Goal: Transaction & Acquisition: Purchase product/service

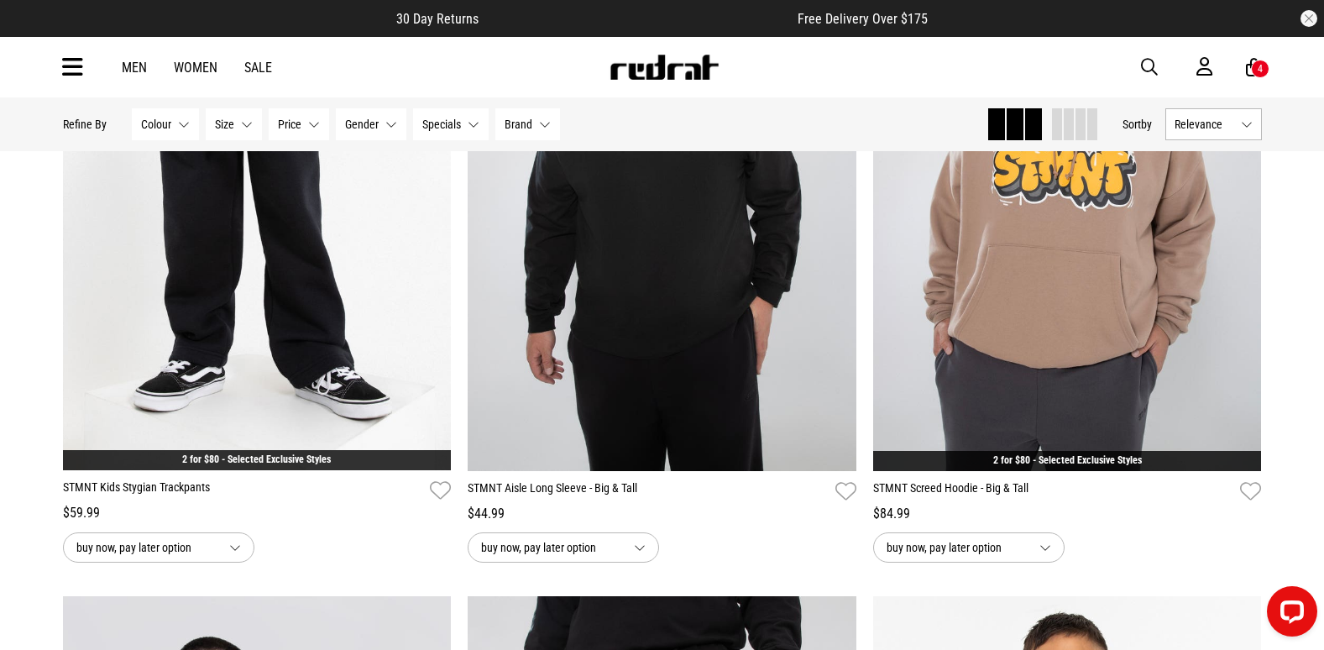
click at [1142, 65] on span "button" at bounding box center [1149, 67] width 17 height 20
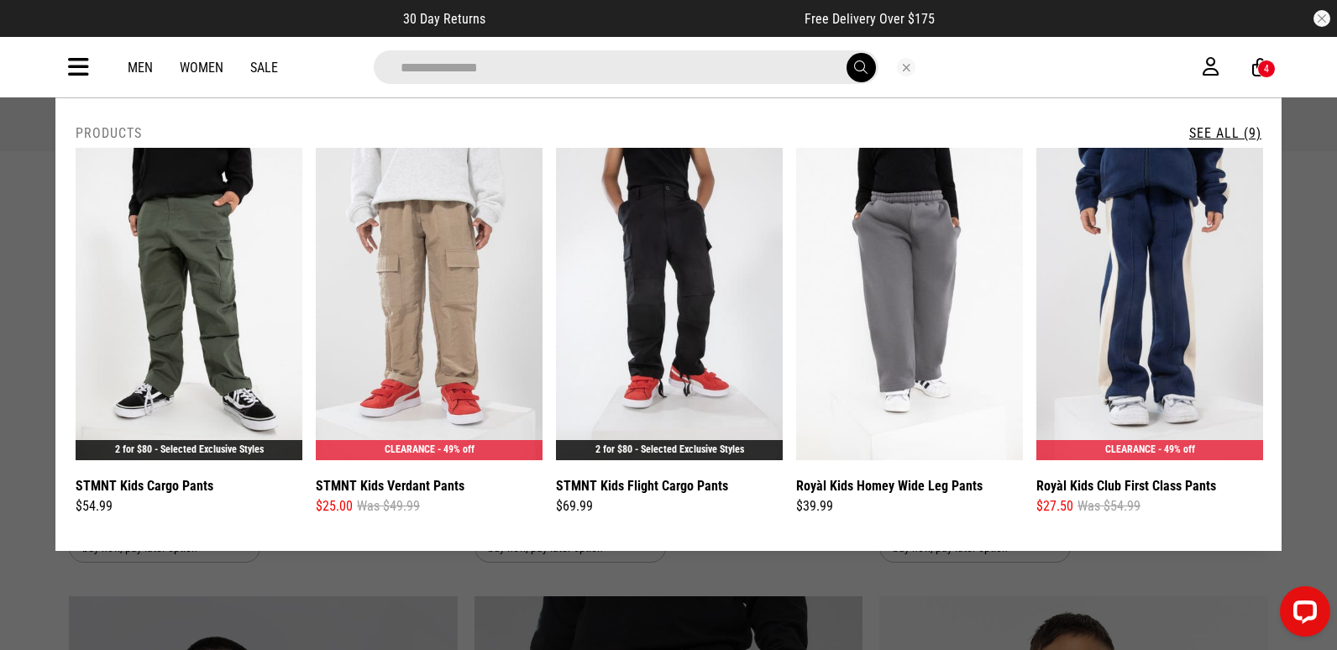
type input "**********"
click at [1212, 139] on link "See All (9)" at bounding box center [1225, 133] width 72 height 16
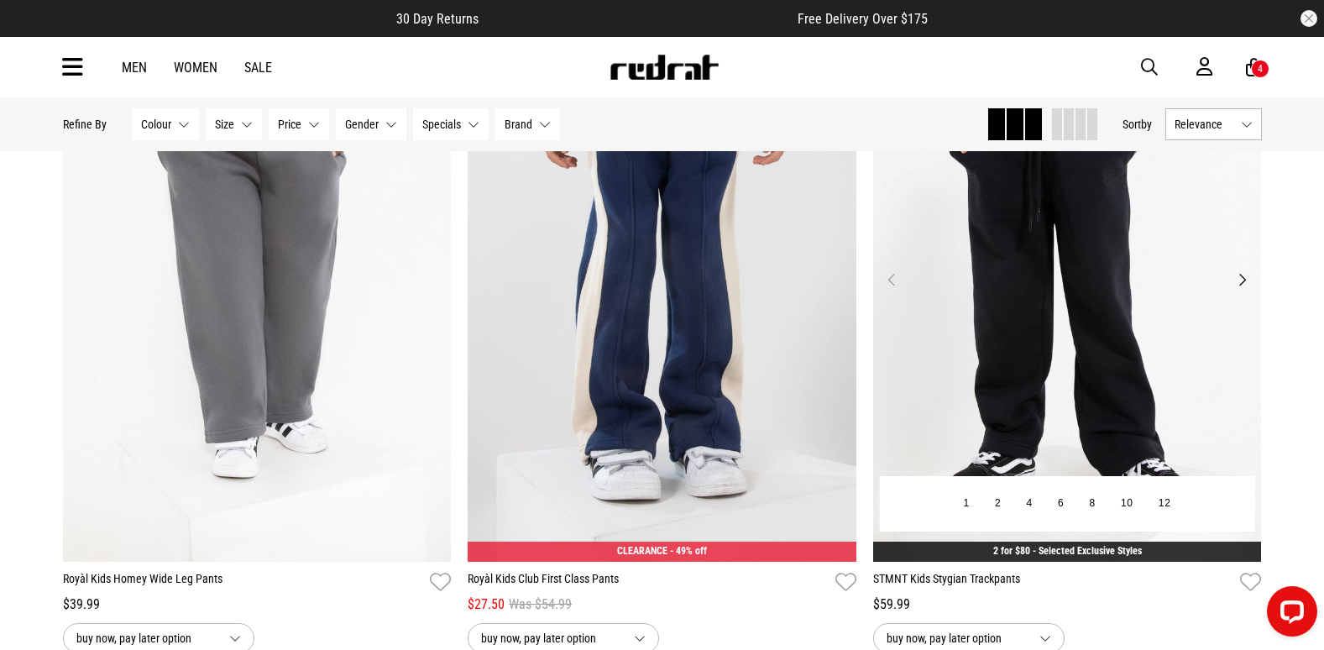
click at [1241, 288] on button "Next" at bounding box center [1242, 280] width 21 height 20
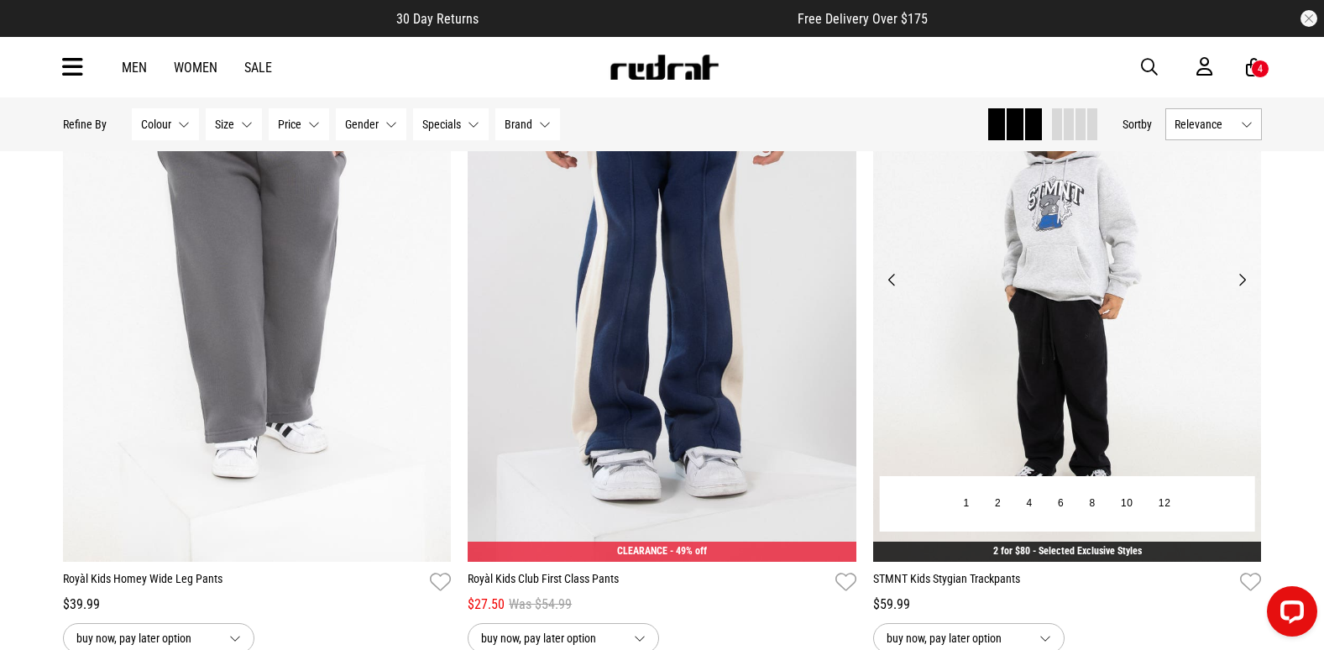
click at [1061, 379] on img at bounding box center [1067, 290] width 389 height 544
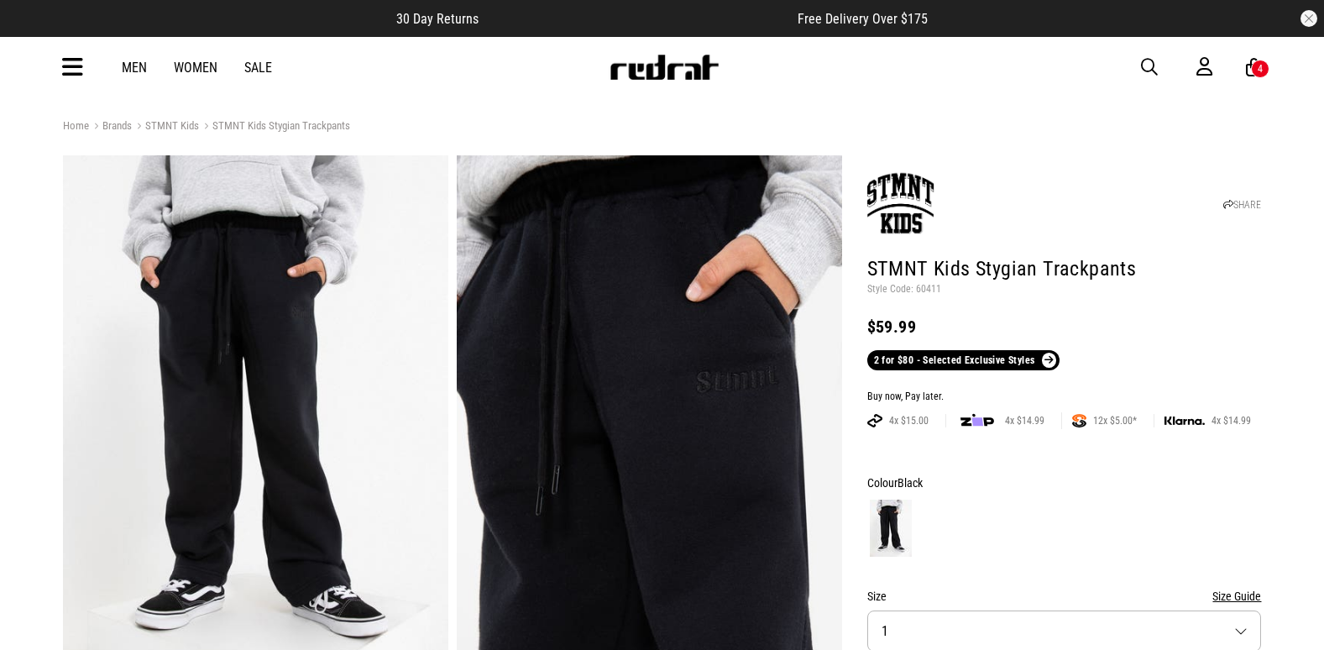
click at [914, 284] on p "Style Code: 60411" at bounding box center [1064, 289] width 395 height 13
copy p "60411"
